Goal: Task Accomplishment & Management: Manage account settings

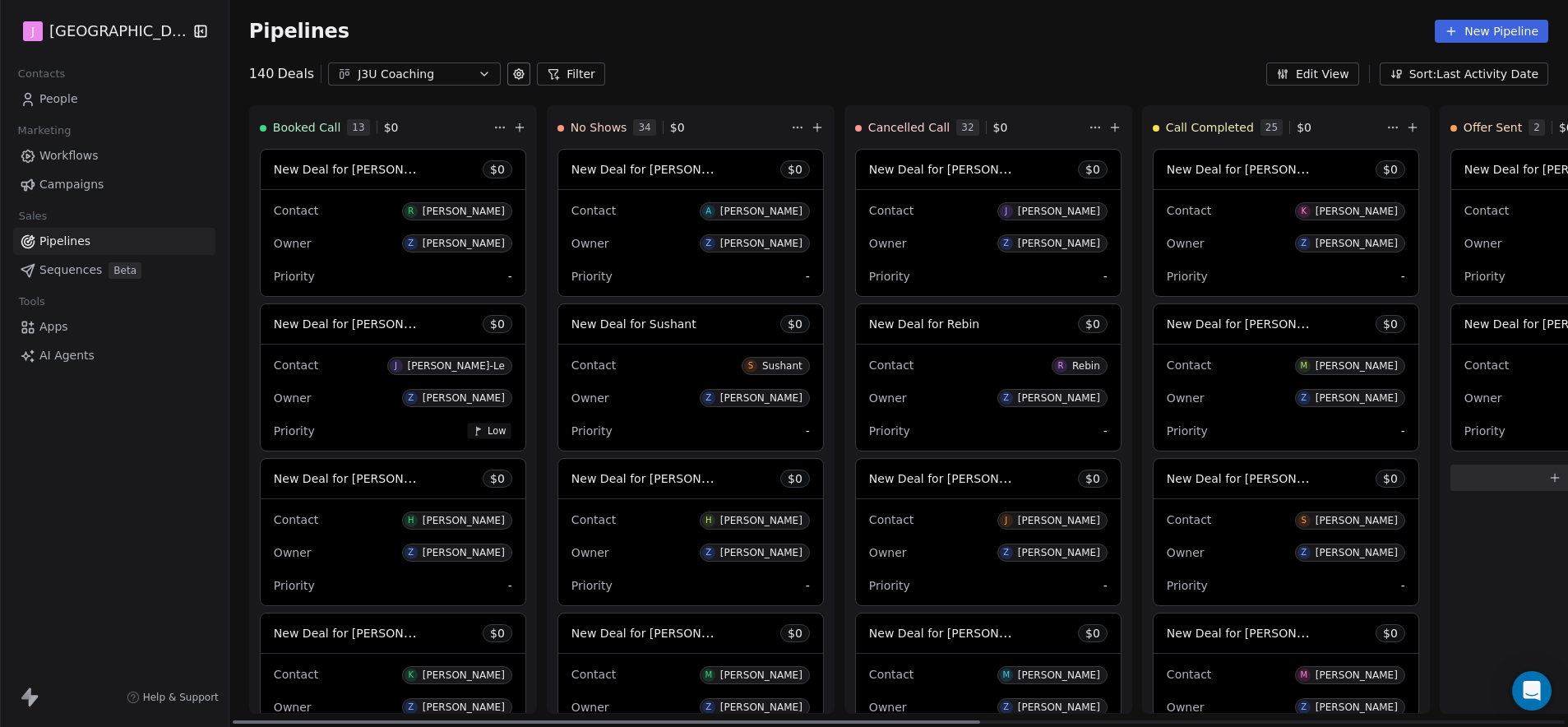
click at [1257, 322] on span "New Deal for [PERSON_NAME]" at bounding box center [1254, 324] width 174 height 16
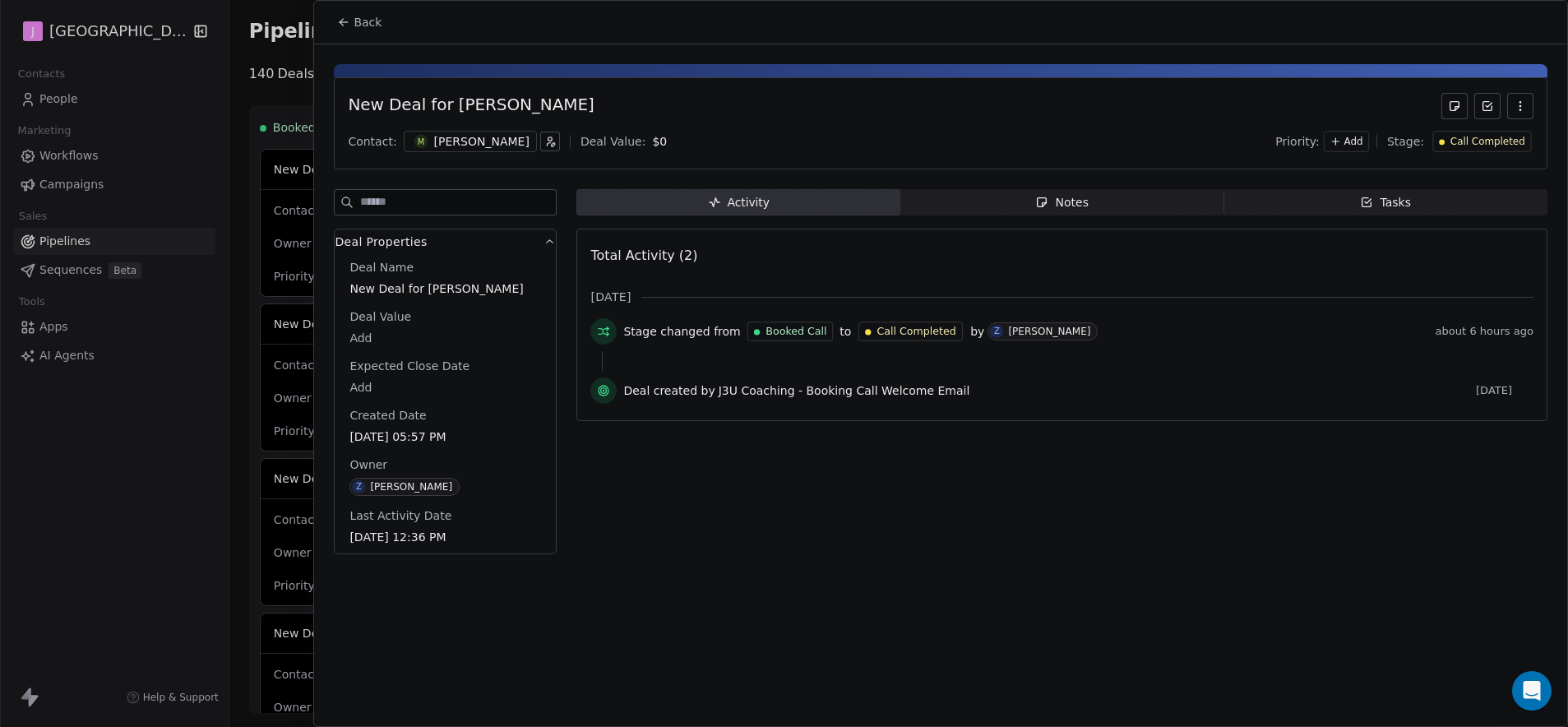
click at [368, 339] on body "J J3 University Contacts People Marketing Workflows Campaigns Sales Pipelines S…" at bounding box center [784, 363] width 1568 height 727
type input "*****"
drag, startPoint x: 867, startPoint y: 494, endPoint x: 877, endPoint y: 489, distance: 11.2
click at [867, 494] on html "J J3 University Contacts People Marketing Workflows Campaigns Sales Pipelines S…" at bounding box center [784, 363] width 1568 height 727
click at [1505, 131] on div "Call Completed" at bounding box center [1482, 142] width 98 height 21
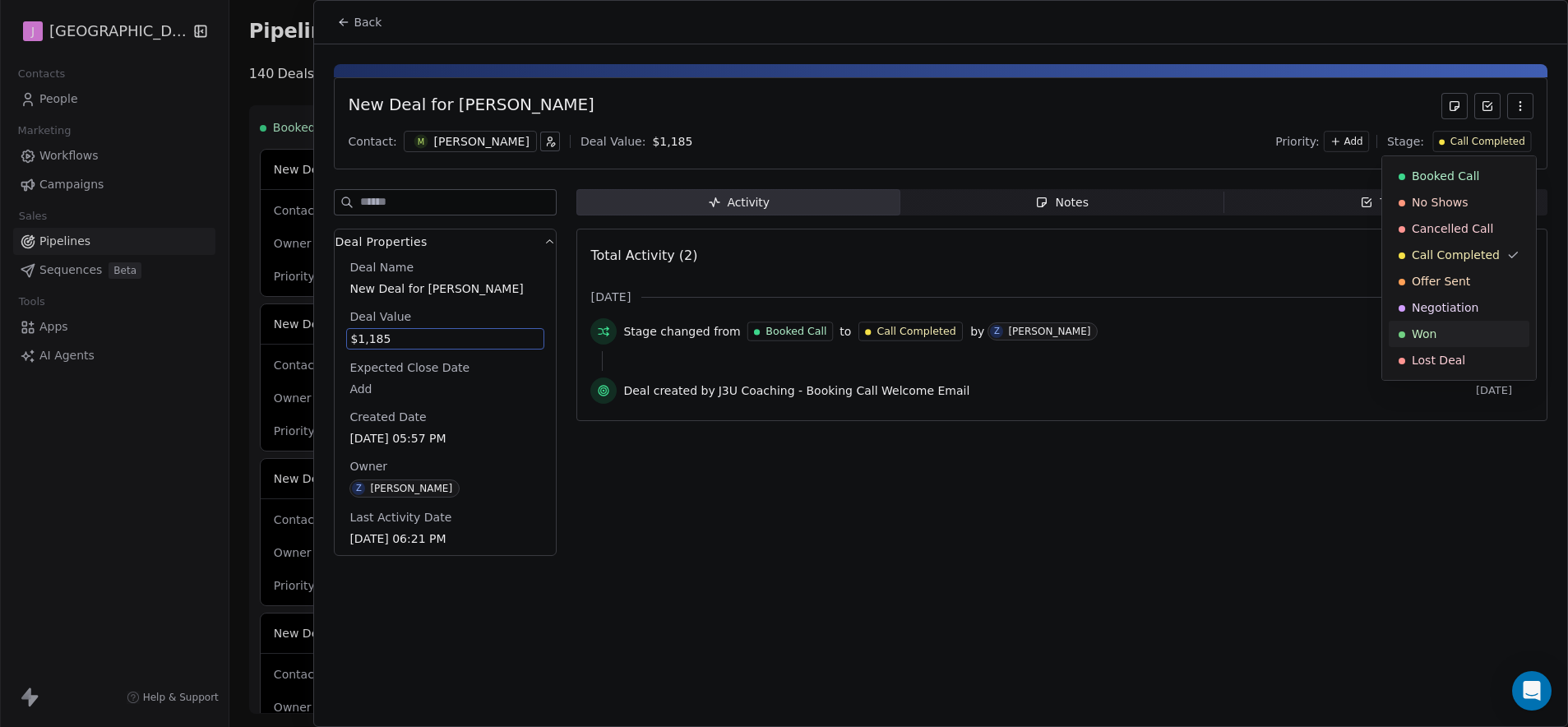
click at [1439, 336] on div "Won" at bounding box center [1459, 334] width 121 height 17
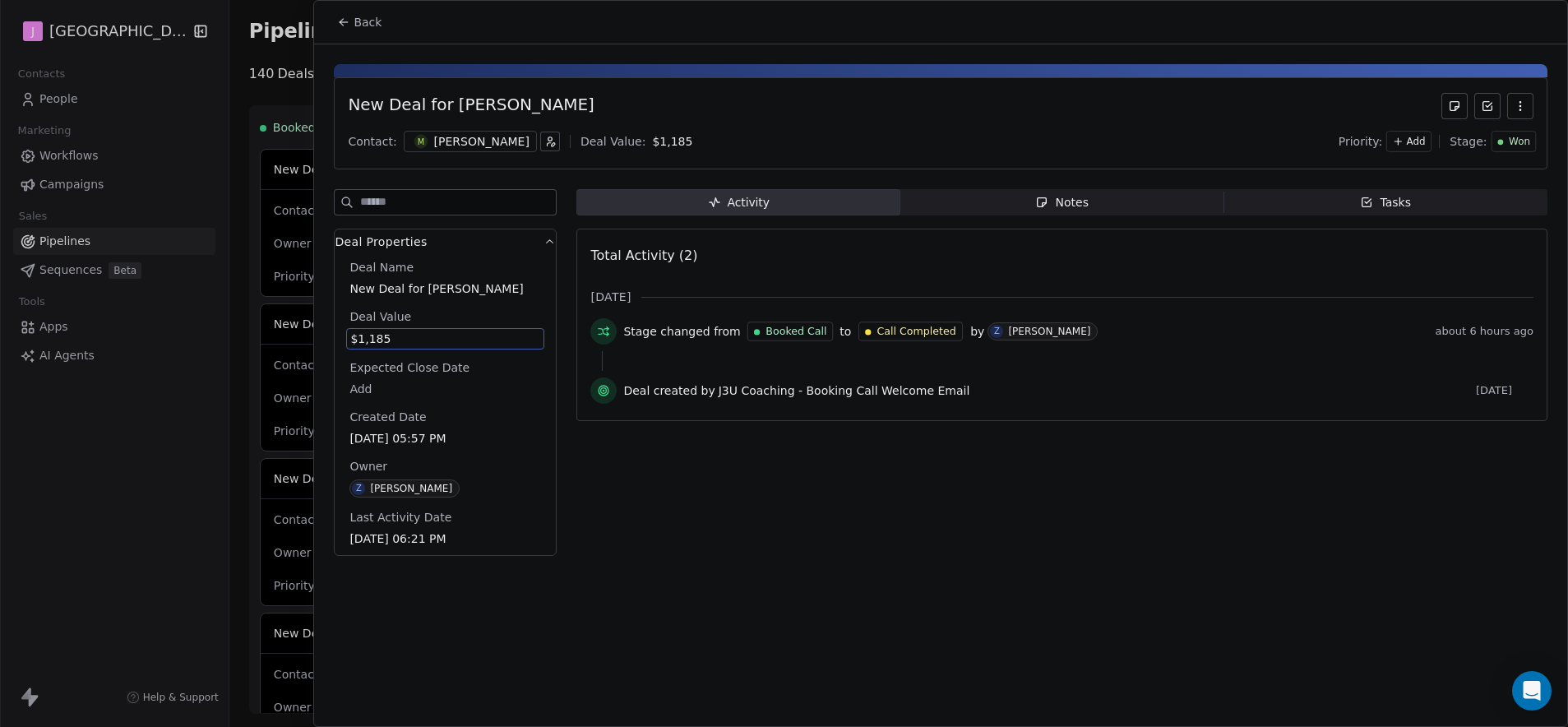
click at [354, 29] on span "Back" at bounding box center [367, 22] width 28 height 17
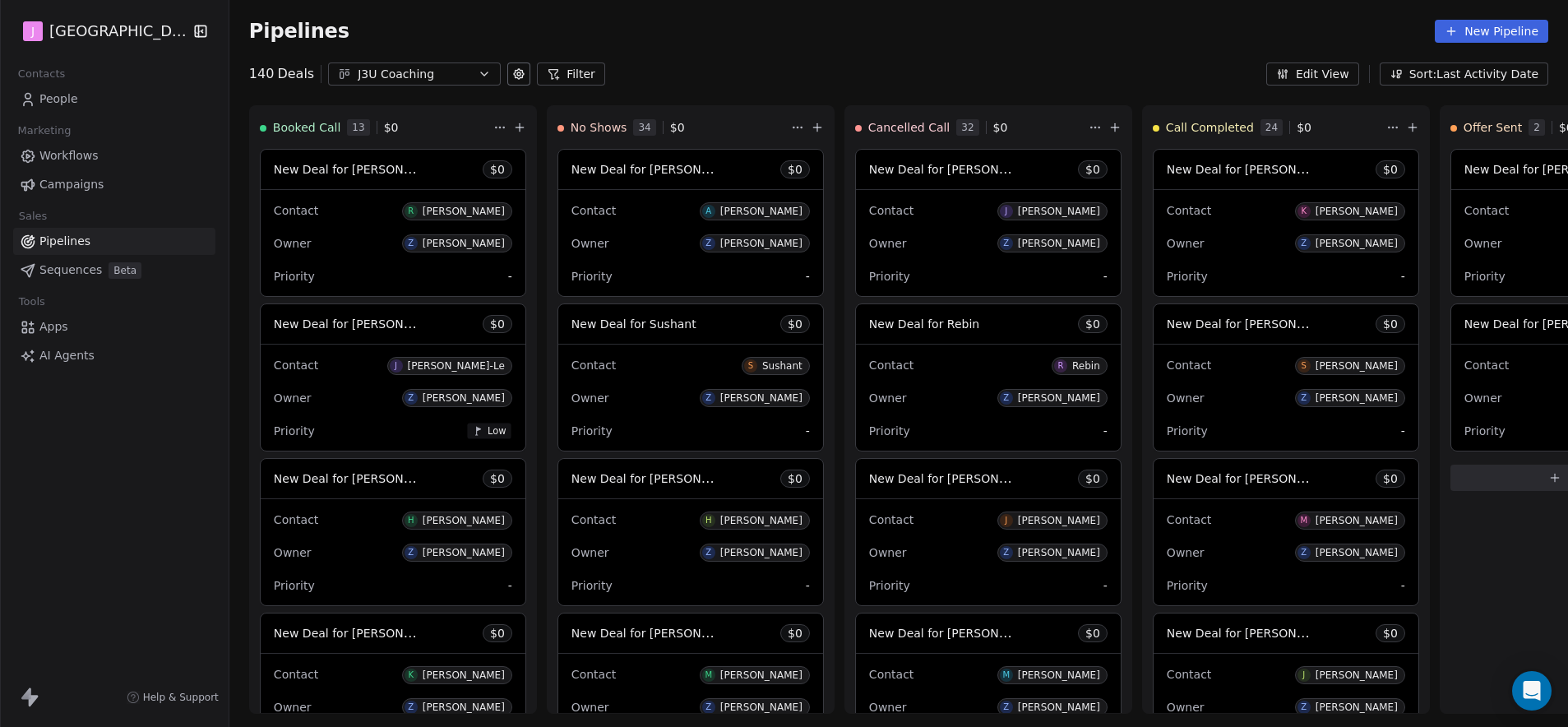
click at [75, 101] on span "People" at bounding box center [59, 99] width 39 height 18
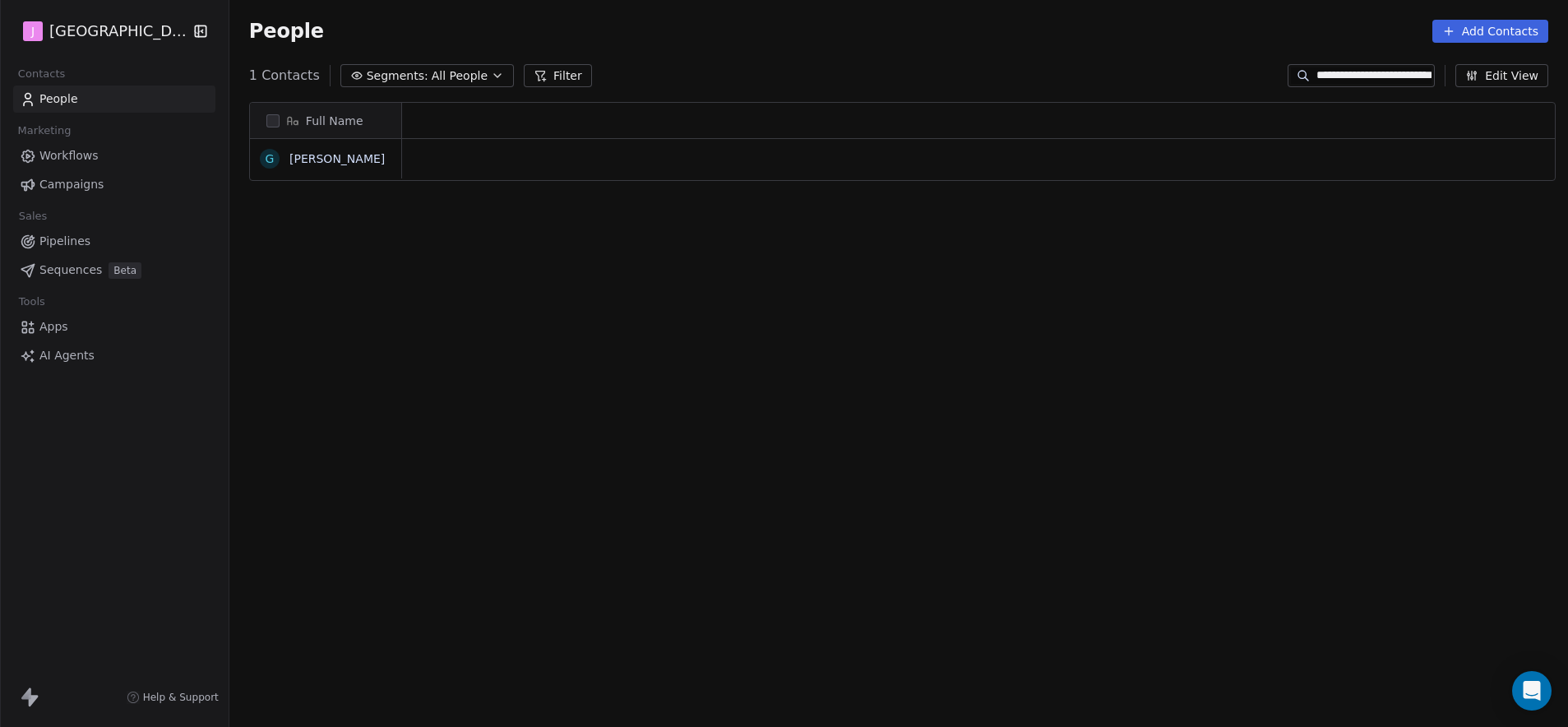
scroll to position [13, 13]
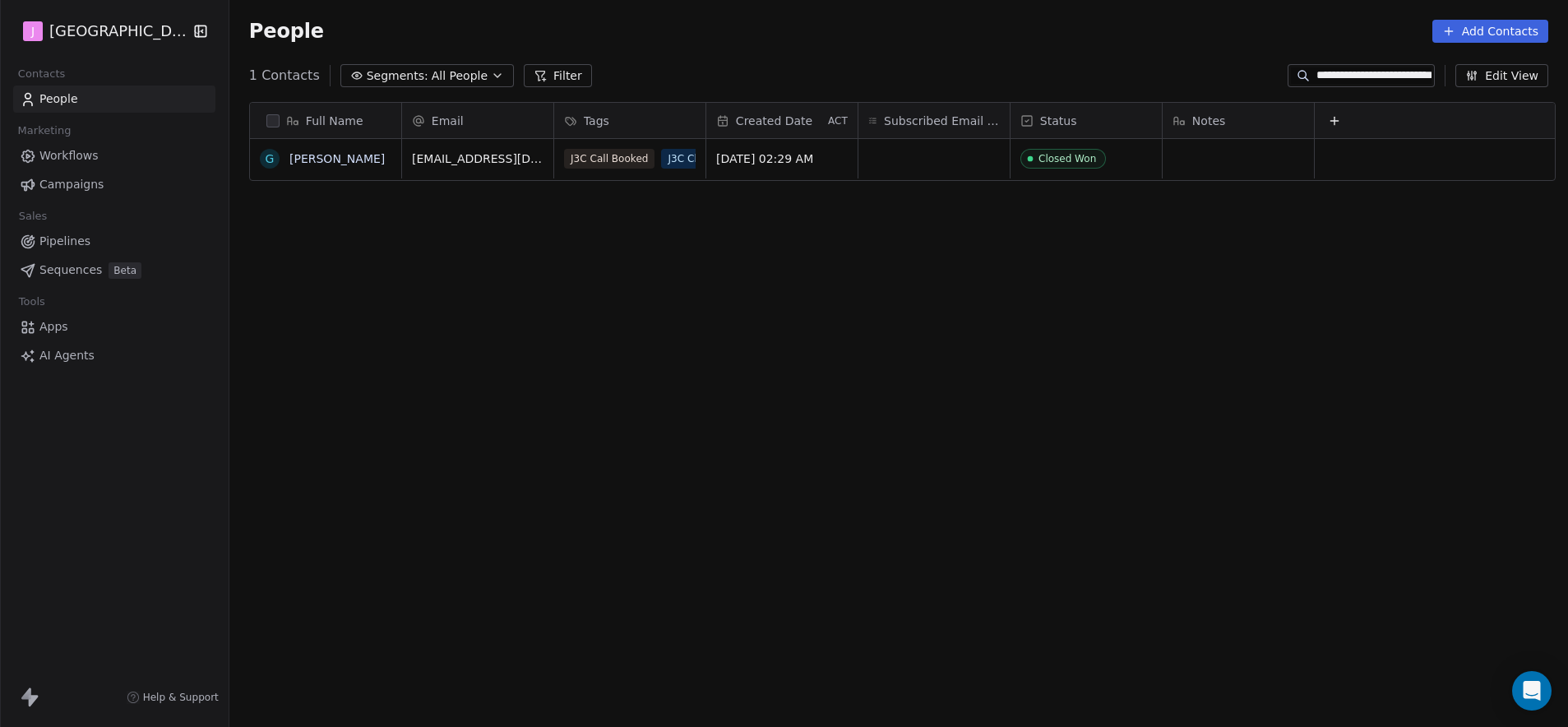
click at [1367, 87] on div "**********" at bounding box center [899, 76] width 1339 height 27
click at [1364, 81] on input "**********" at bounding box center [1374, 75] width 115 height 17
paste input
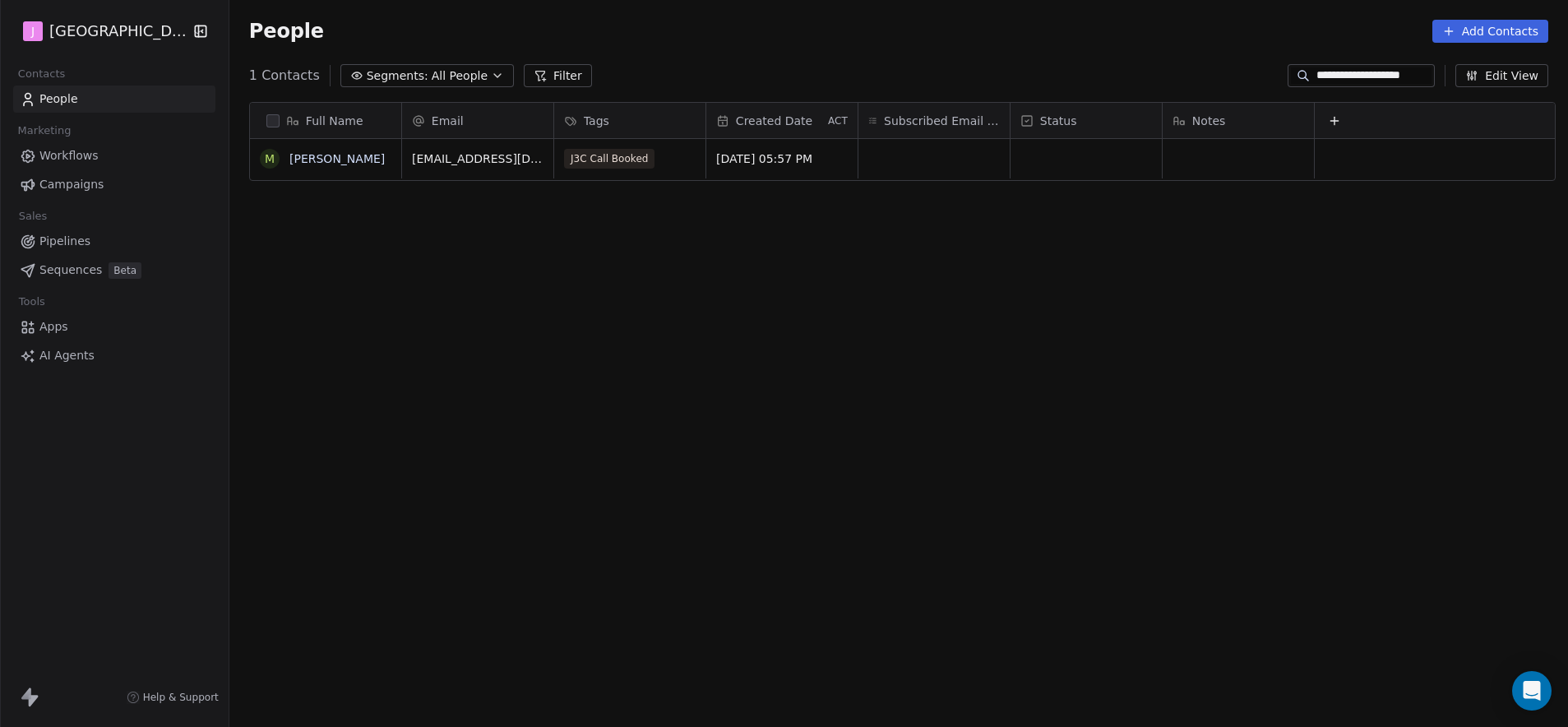
scroll to position [628, 1334]
type input "**********"
click at [1051, 156] on div "grid" at bounding box center [1086, 159] width 151 height 40
click at [1051, 157] on div "grid" at bounding box center [1086, 159] width 151 height 40
click at [1088, 165] on div "grid" at bounding box center [1086, 159] width 151 height 40
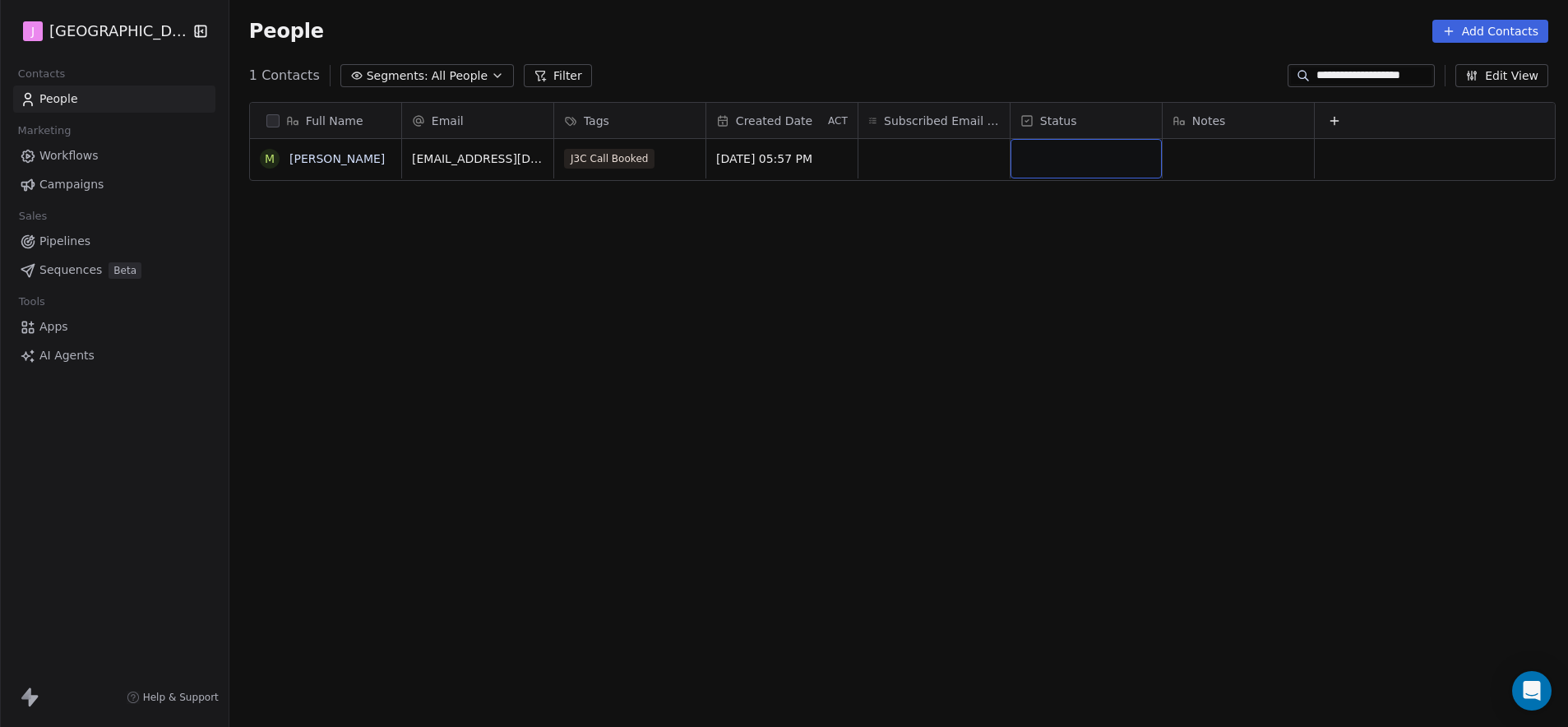
click at [1088, 165] on div "grid" at bounding box center [1086, 159] width 151 height 40
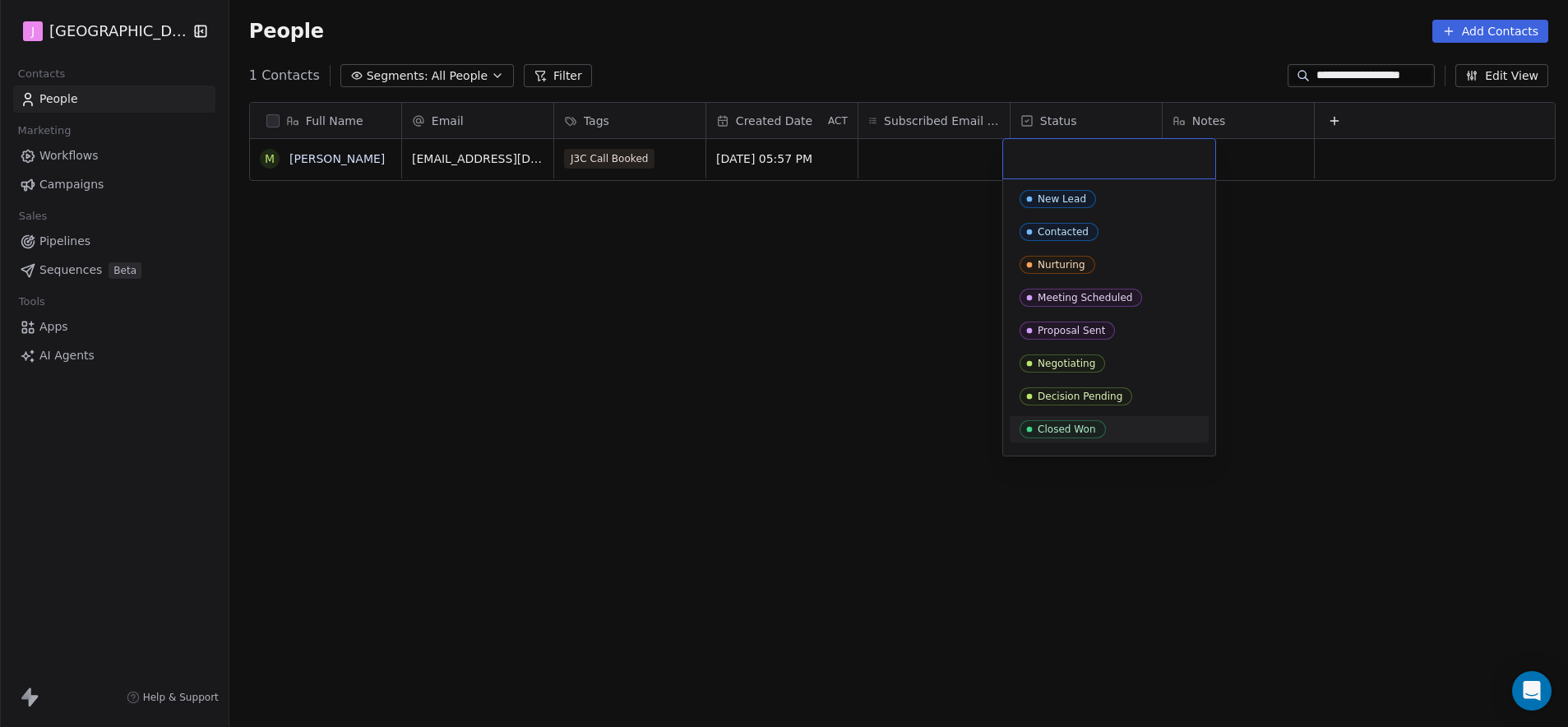
click at [1079, 430] on div "Closed Won" at bounding box center [1067, 429] width 58 height 12
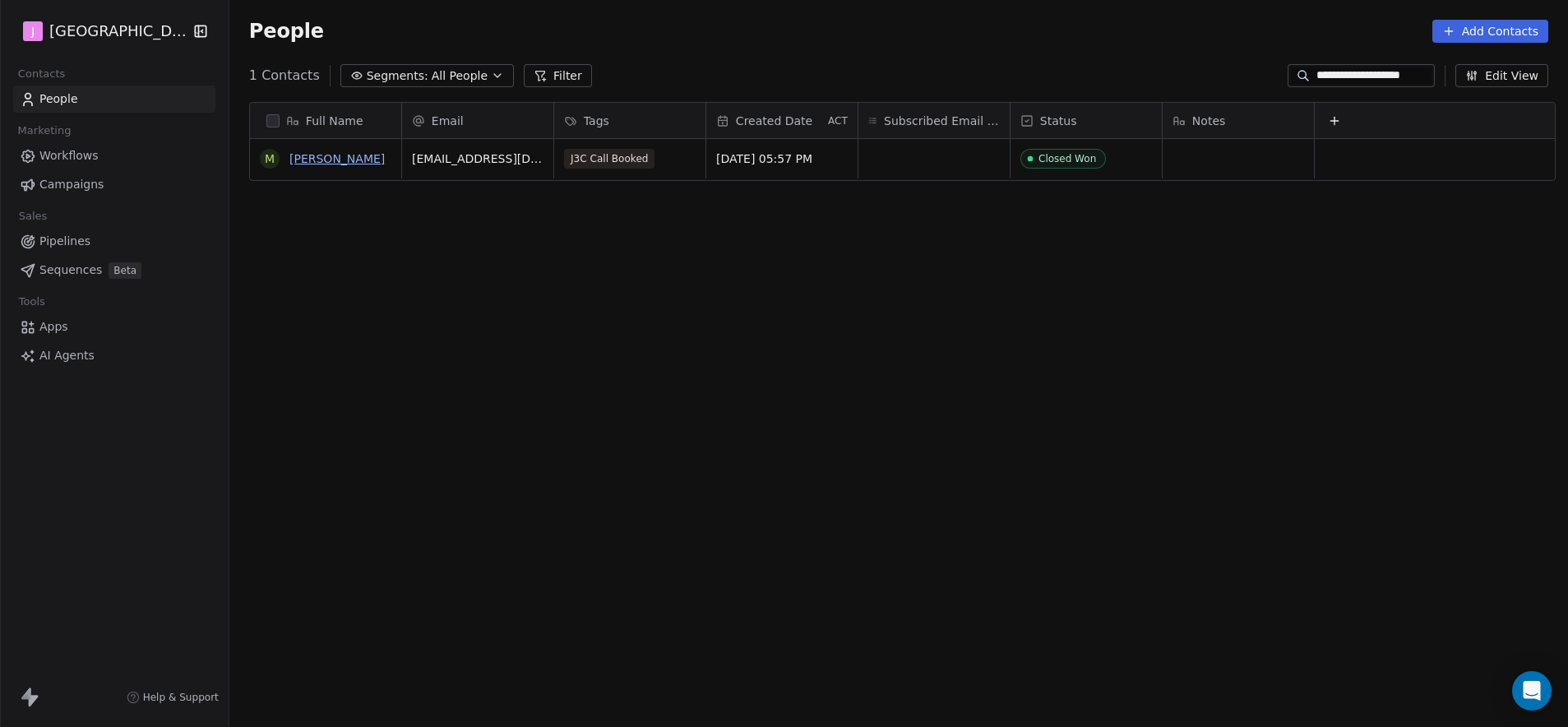
click at [331, 164] on link "[PERSON_NAME]" at bounding box center [337, 159] width 96 height 13
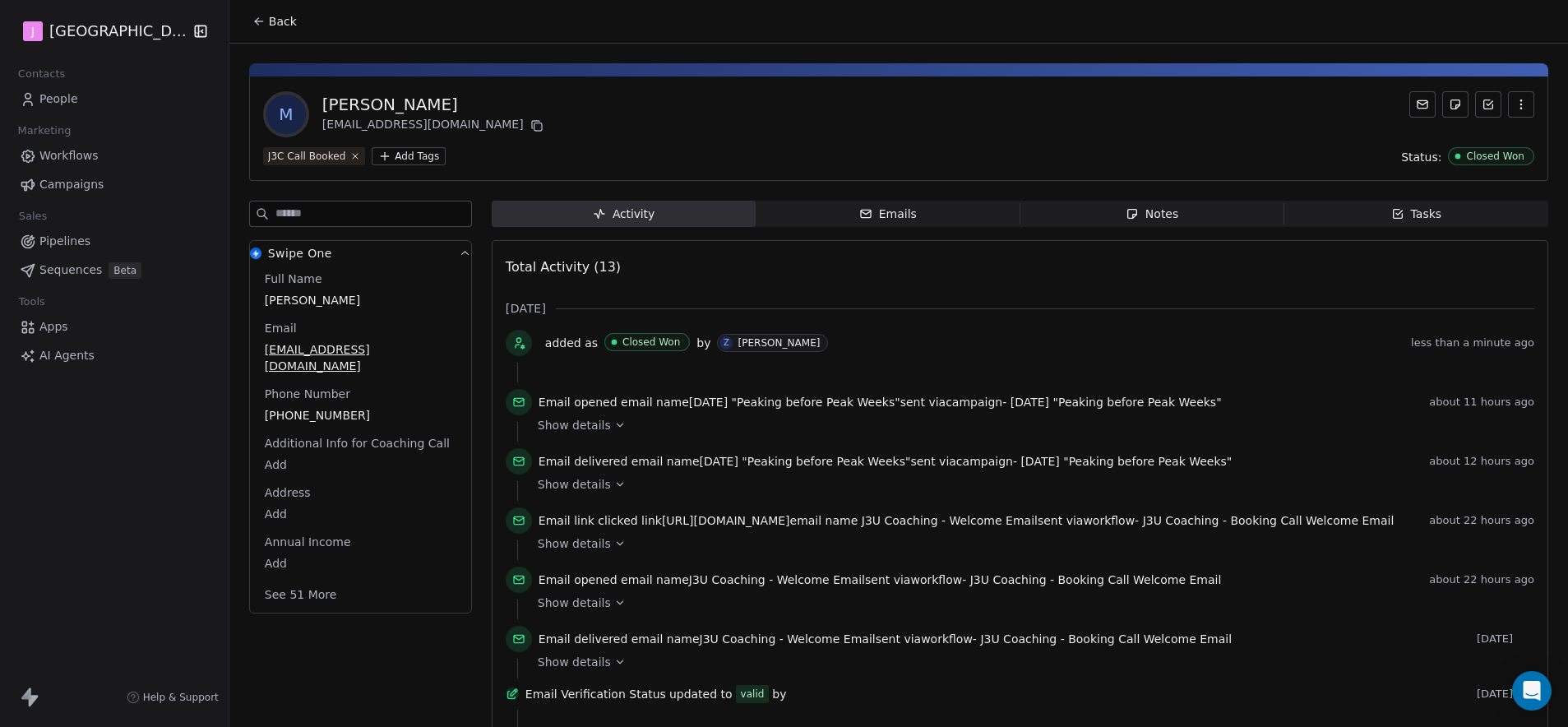
click at [303, 580] on button "See 51 More" at bounding box center [301, 594] width 92 height 29
click at [275, 639] on body "J J3 University Contacts People Marketing Workflows Campaigns Sales Pipelines S…" at bounding box center [784, 363] width 1568 height 727
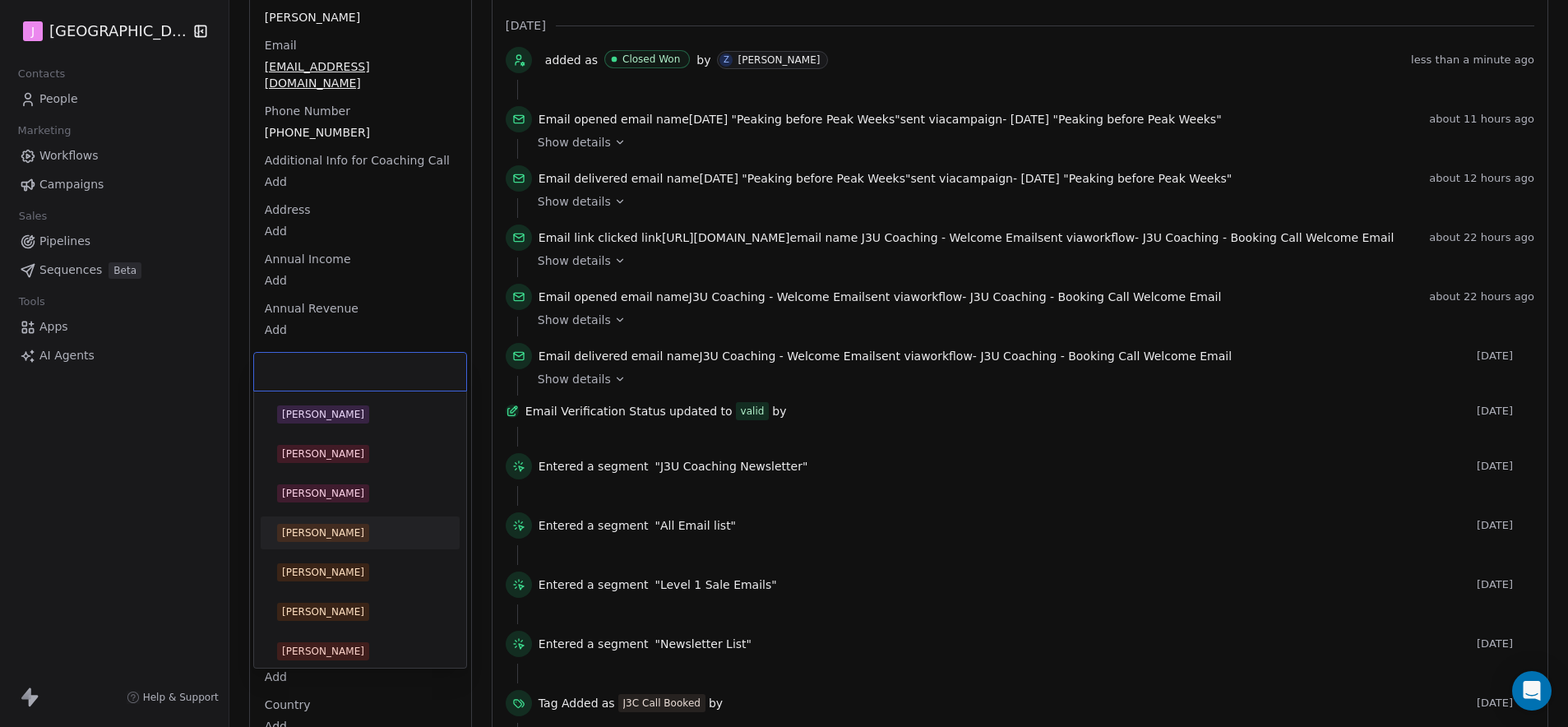
click at [366, 526] on div "[PERSON_NAME]" at bounding box center [360, 533] width 166 height 18
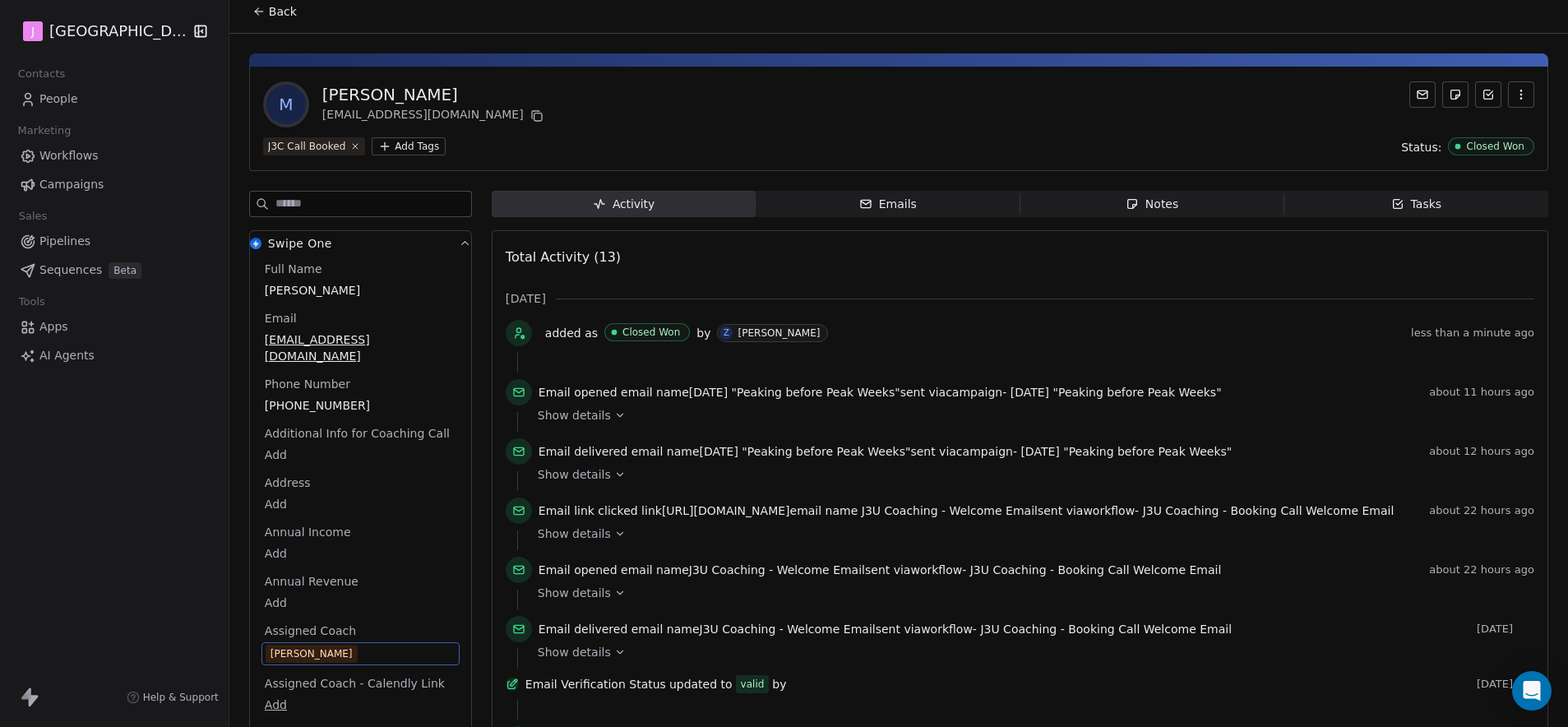
scroll to position [0, 0]
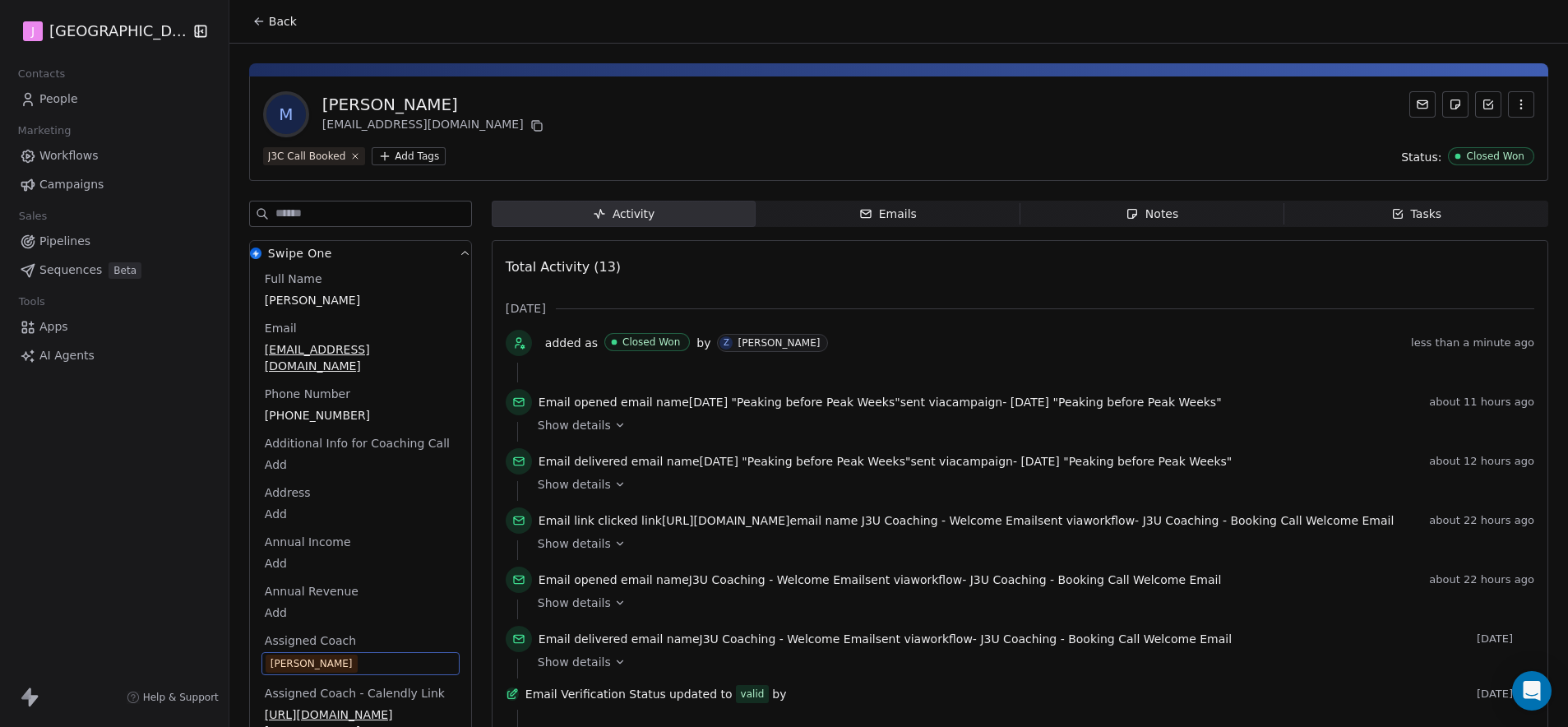
click at [283, 15] on span "Back" at bounding box center [283, 21] width 28 height 17
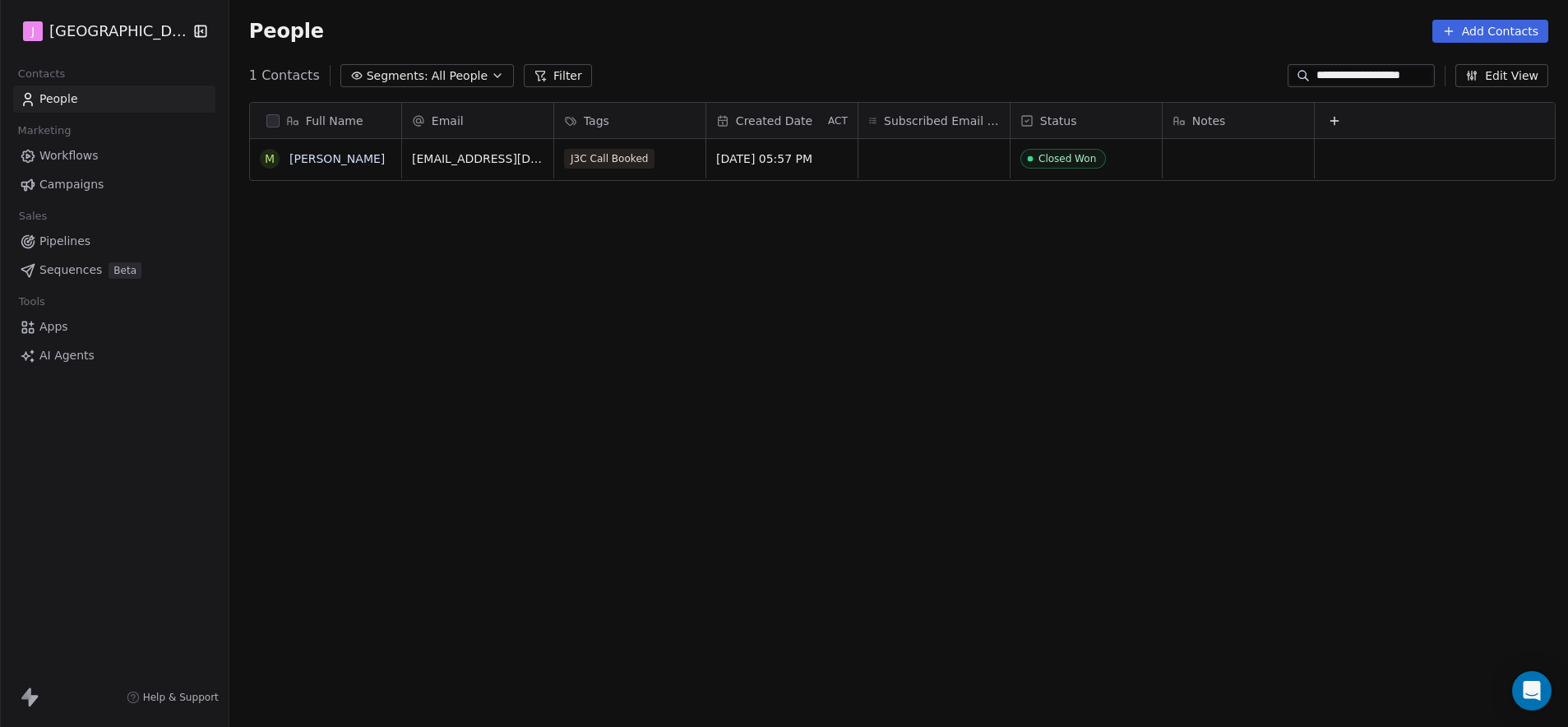
scroll to position [628, 1334]
click at [1048, 55] on div "People Add Contacts" at bounding box center [899, 31] width 1339 height 63
